Goal: Check status

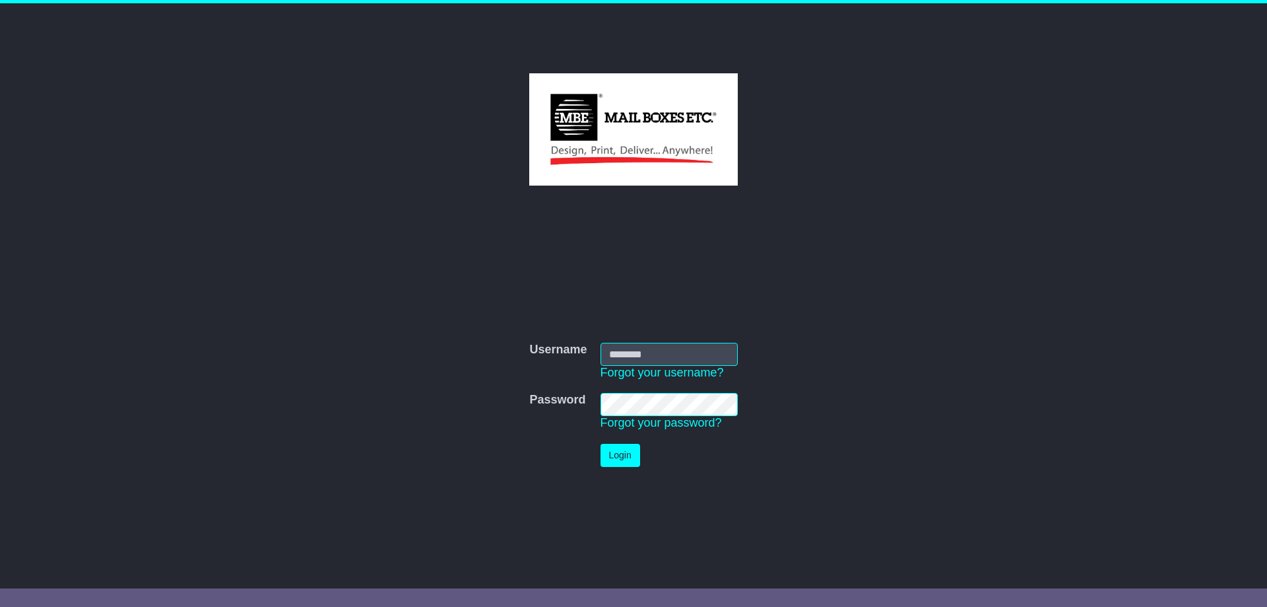
type input "**********"
click at [605, 457] on button "Login" at bounding box center [621, 455] width 40 height 23
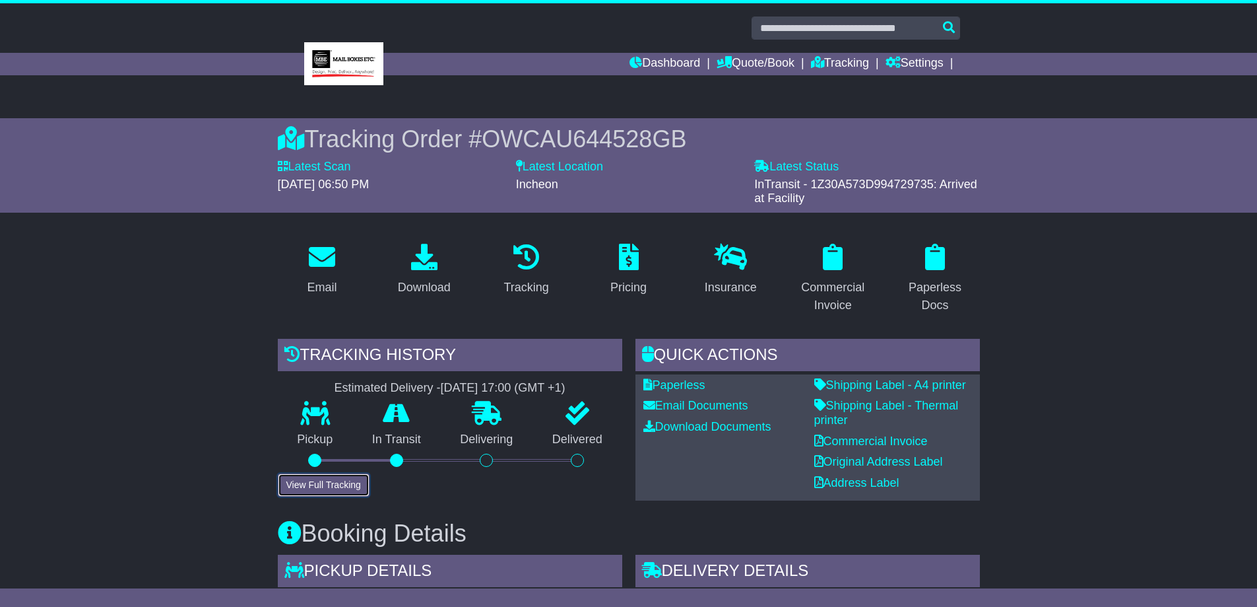
click at [331, 480] on button "View Full Tracking" at bounding box center [324, 484] width 92 height 23
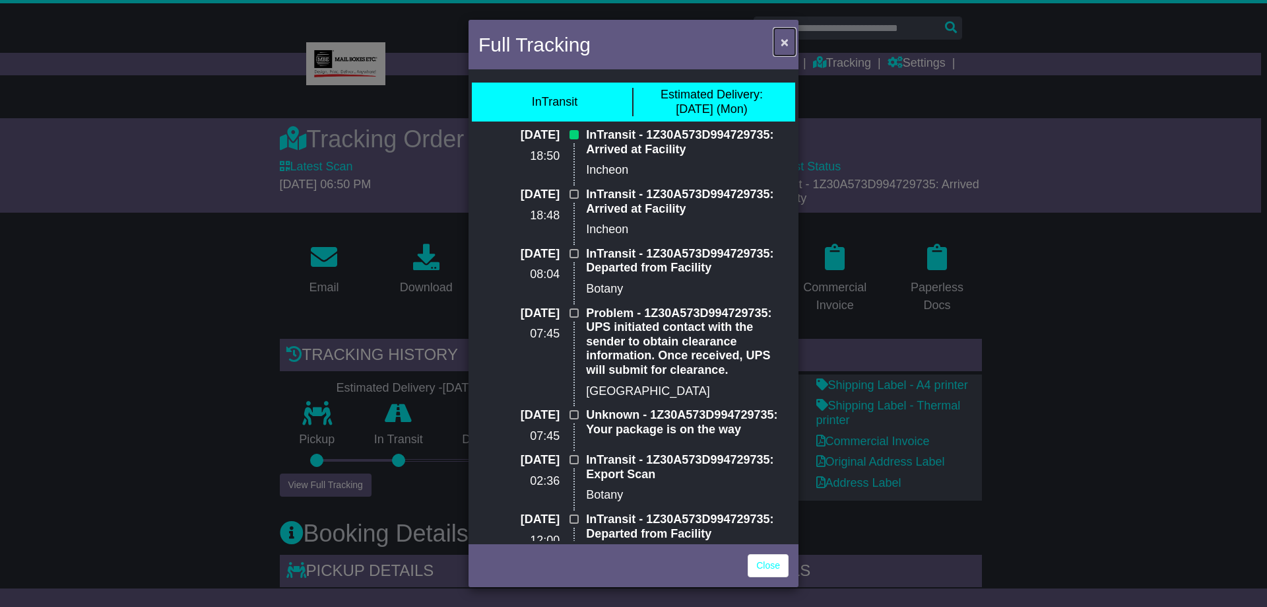
click at [787, 43] on span "×" at bounding box center [785, 41] width 8 height 15
